Goal: Check status: Check status

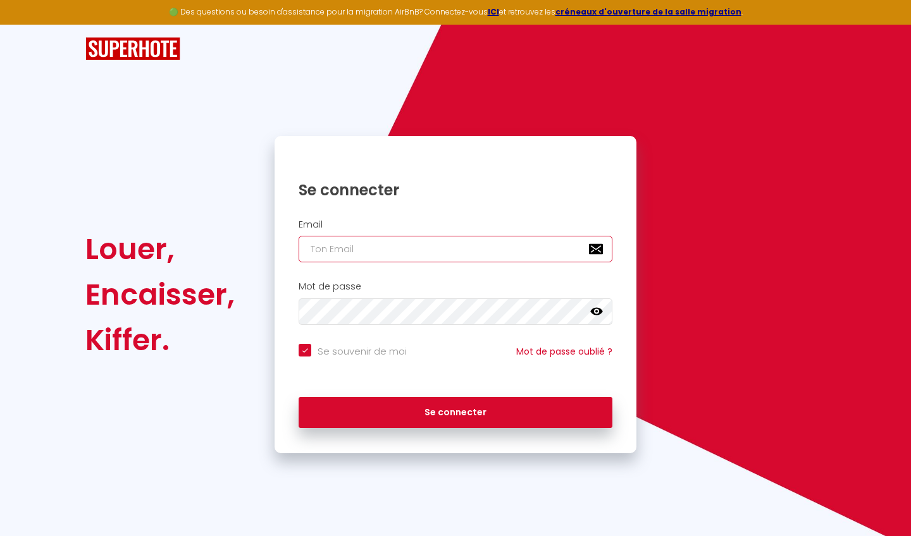
type input "[PERSON_NAME][EMAIL_ADDRESS][DOMAIN_NAME]"
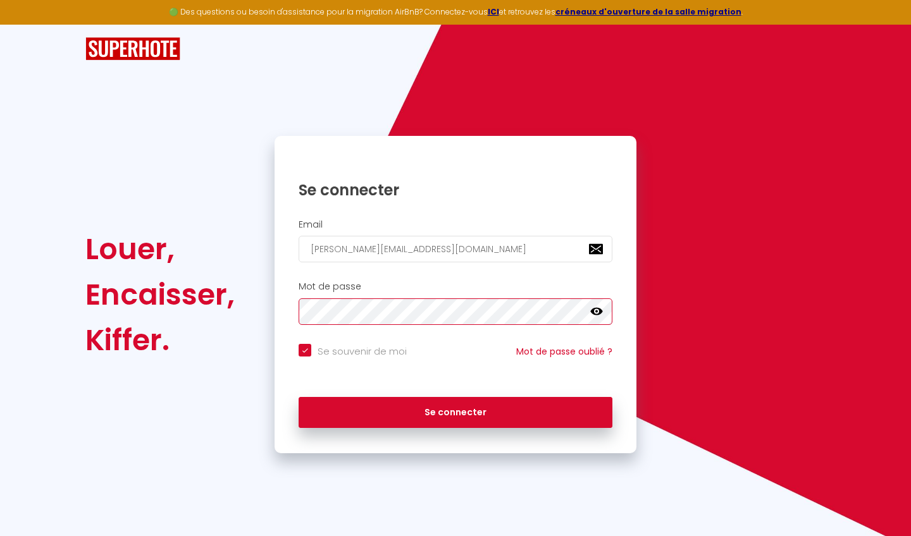
click at [455, 411] on button "Se connecter" at bounding box center [456, 413] width 314 height 32
checkbox input "true"
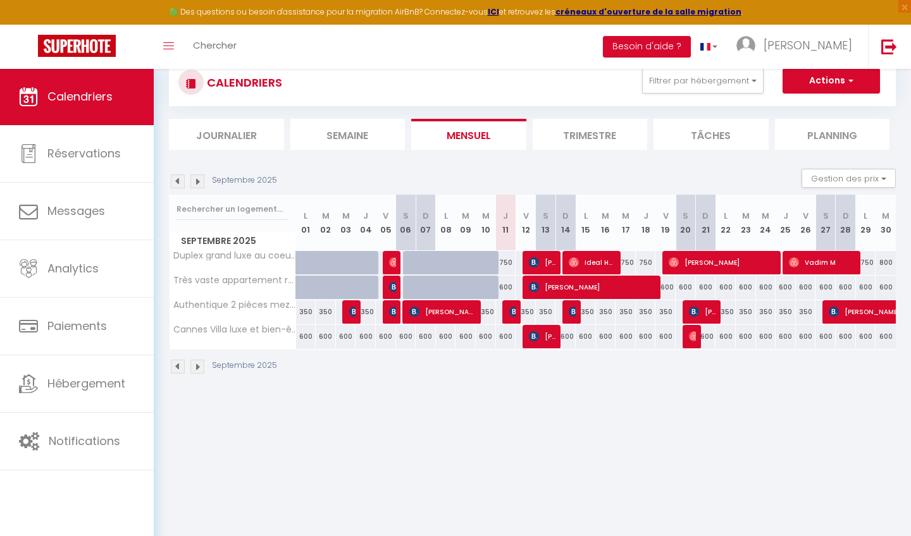
scroll to position [36, 0]
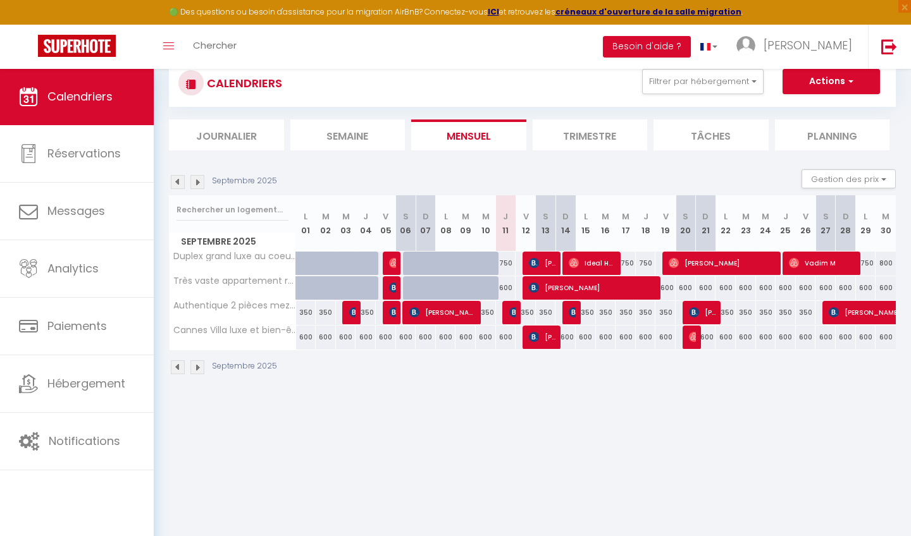
click at [515, 312] on img at bounding box center [514, 312] width 10 height 10
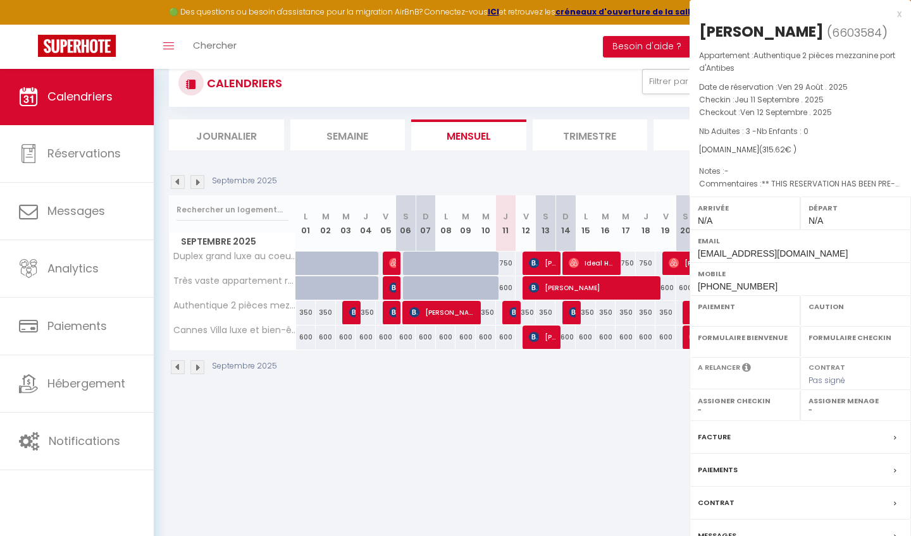
select select "OK"
select select "KO"
select select "0"
select select "1"
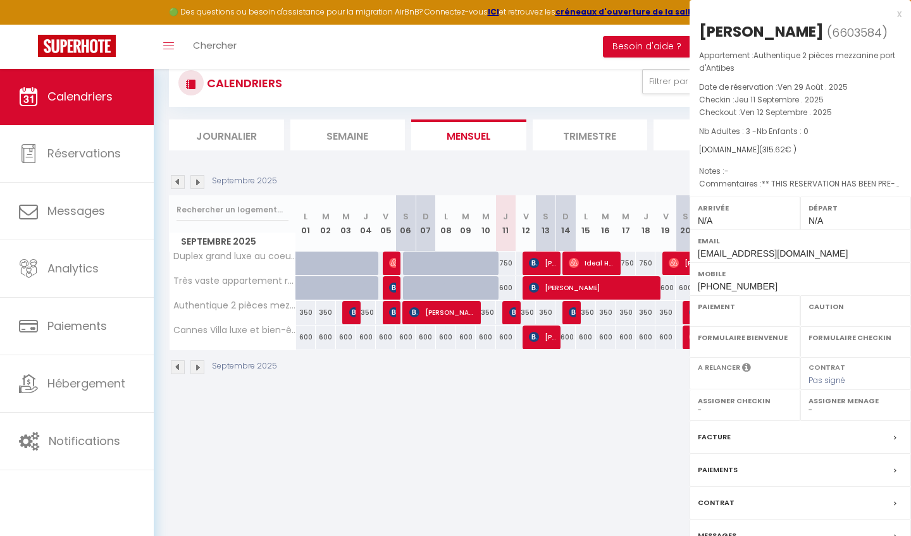
select select
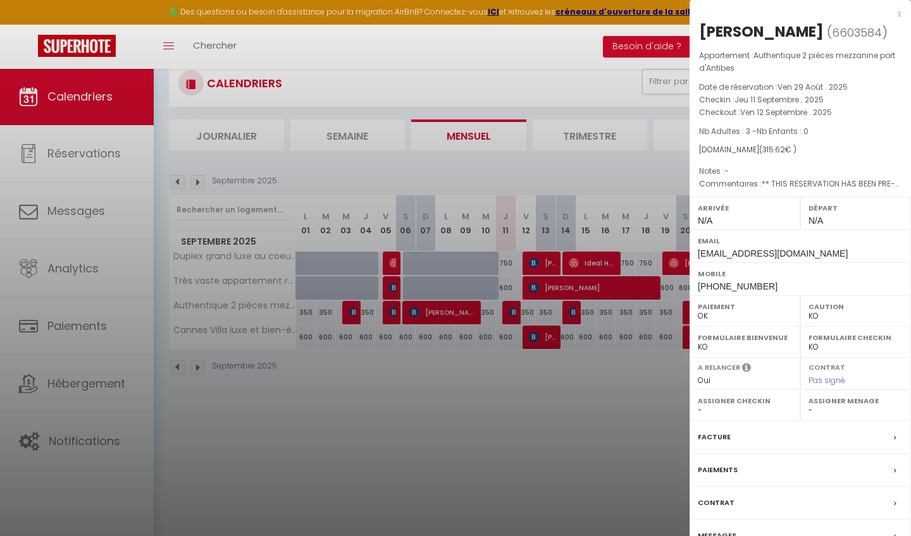
click at [538, 335] on div at bounding box center [455, 268] width 911 height 536
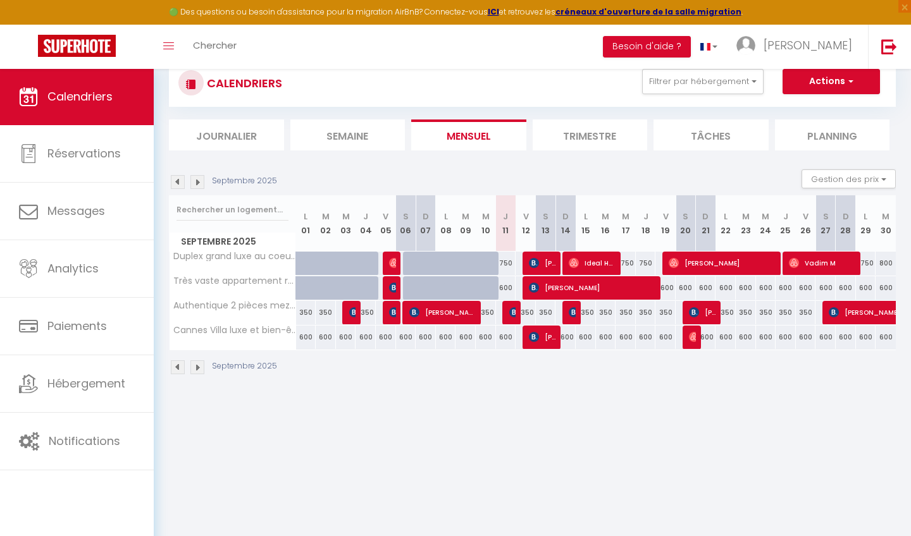
click at [543, 345] on span "[PERSON_NAME]" at bounding box center [542, 337] width 27 height 24
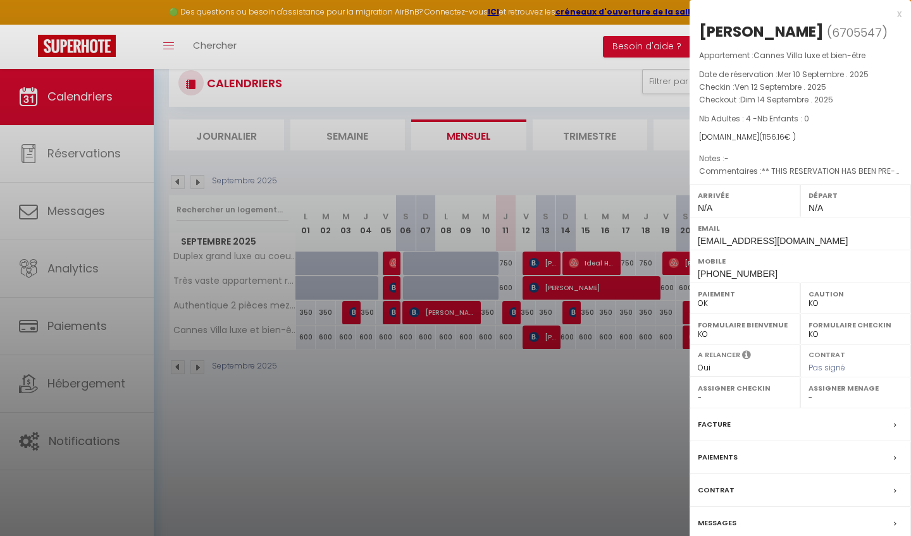
click at [463, 482] on div at bounding box center [455, 268] width 911 height 536
